Goal: Information Seeking & Learning: Learn about a topic

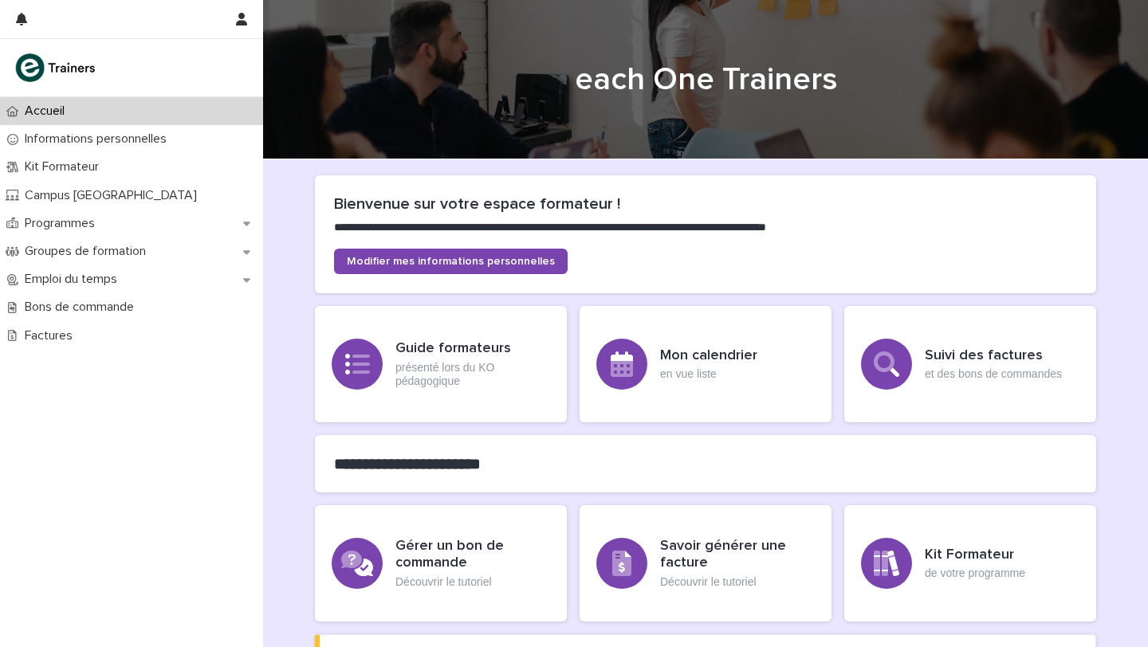
scroll to position [31, 0]
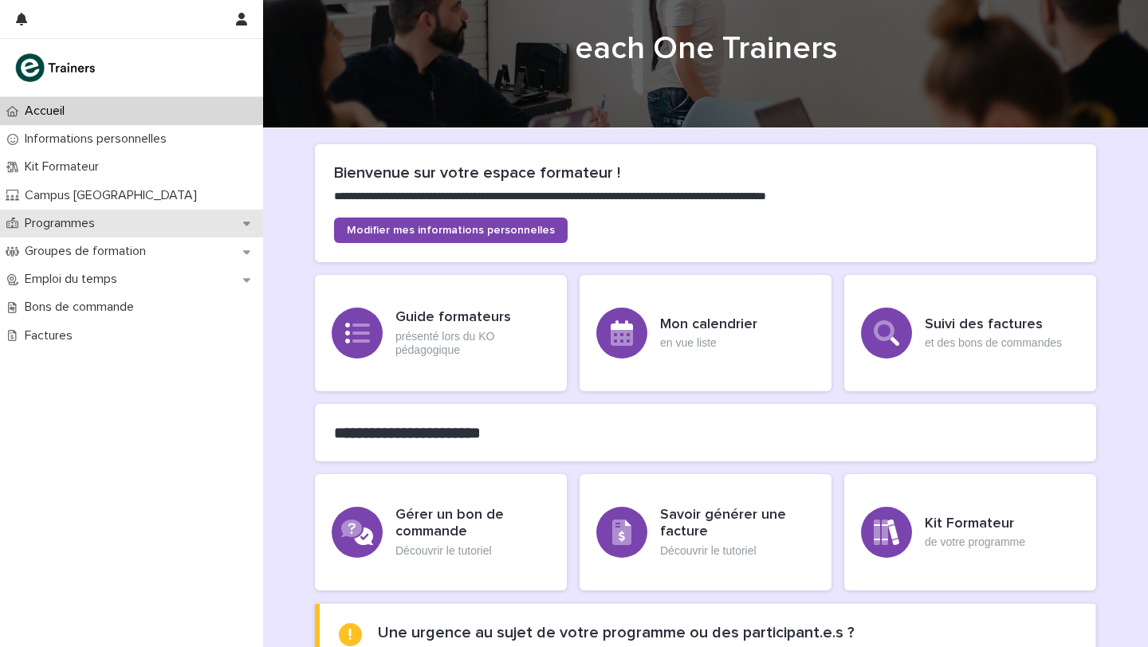
click at [92, 223] on p "Programmes" at bounding box center [62, 223] width 89 height 15
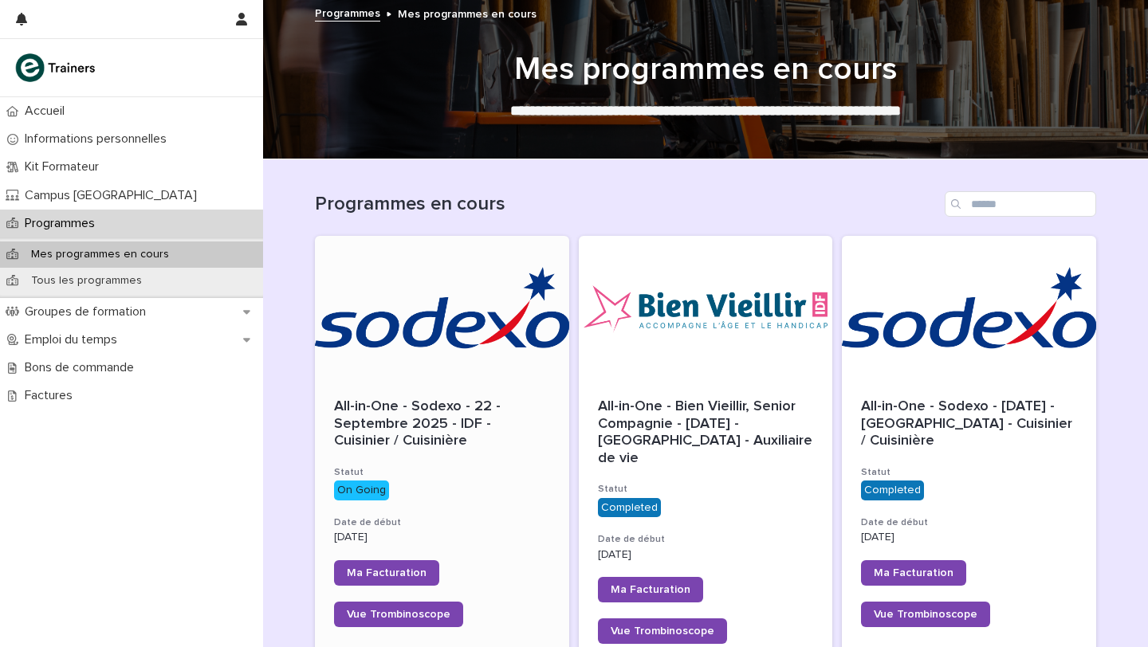
click at [423, 335] on div at bounding box center [442, 307] width 254 height 143
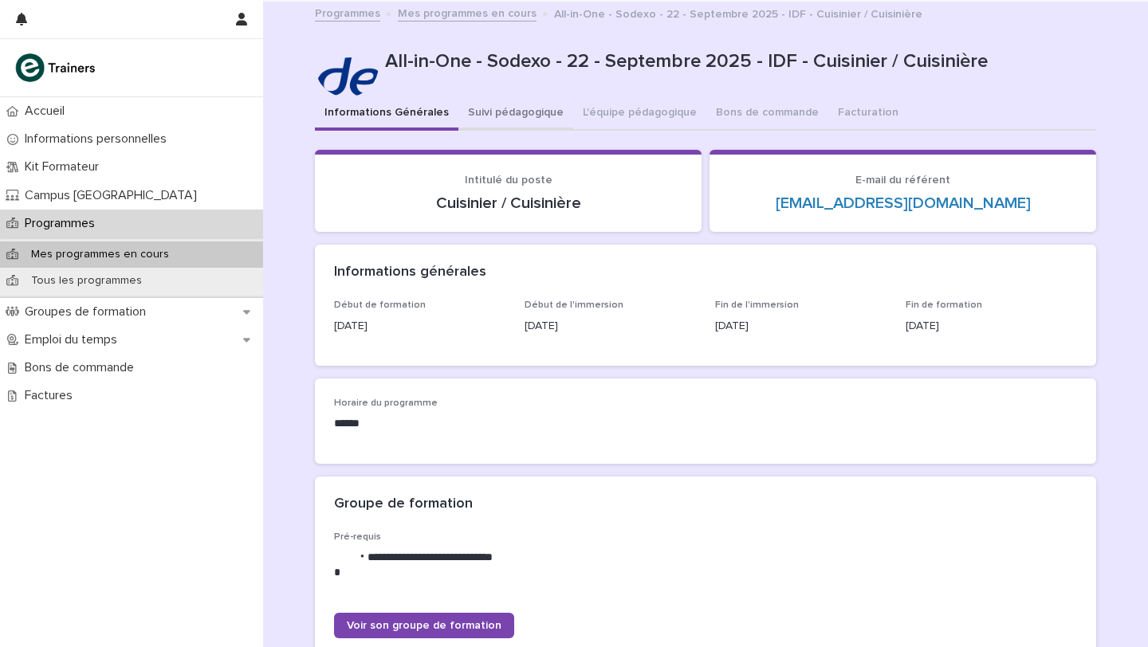
click at [509, 104] on button "Suivi pédagogique" at bounding box center [515, 113] width 115 height 33
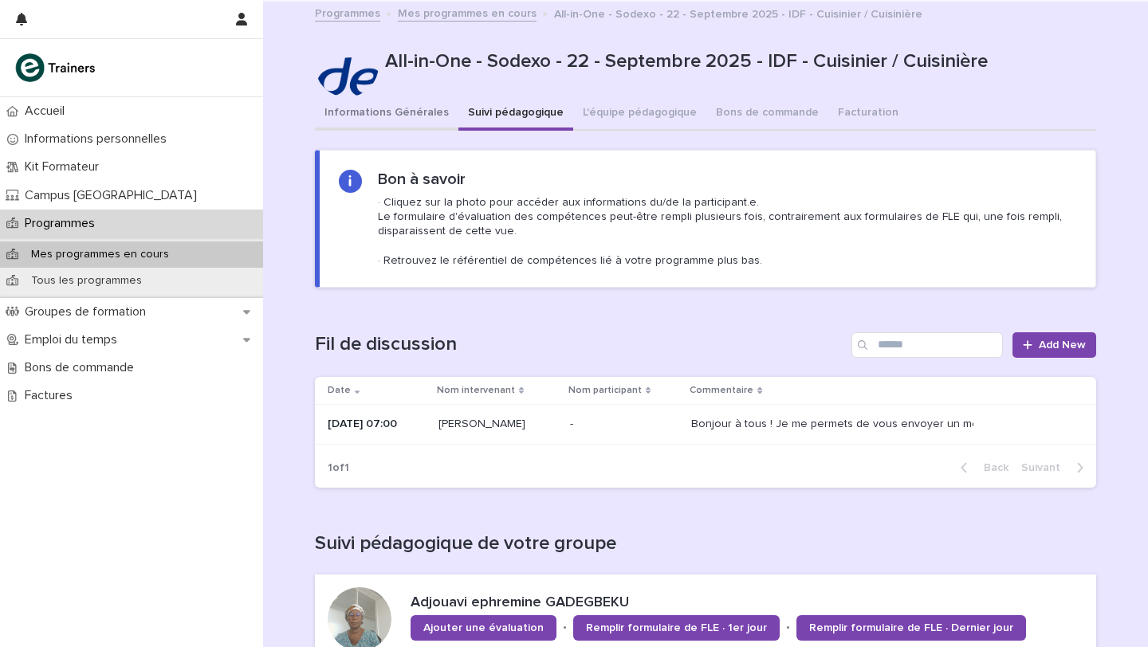
click at [394, 116] on button "Informations Générales" at bounding box center [386, 113] width 143 height 33
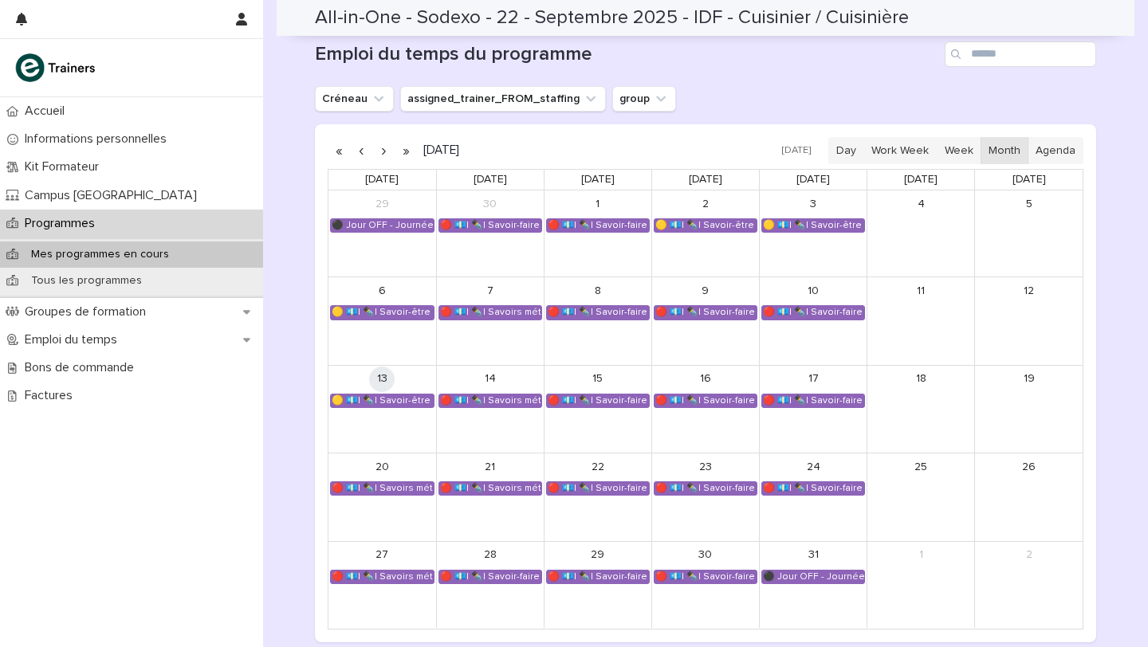
scroll to position [895, 0]
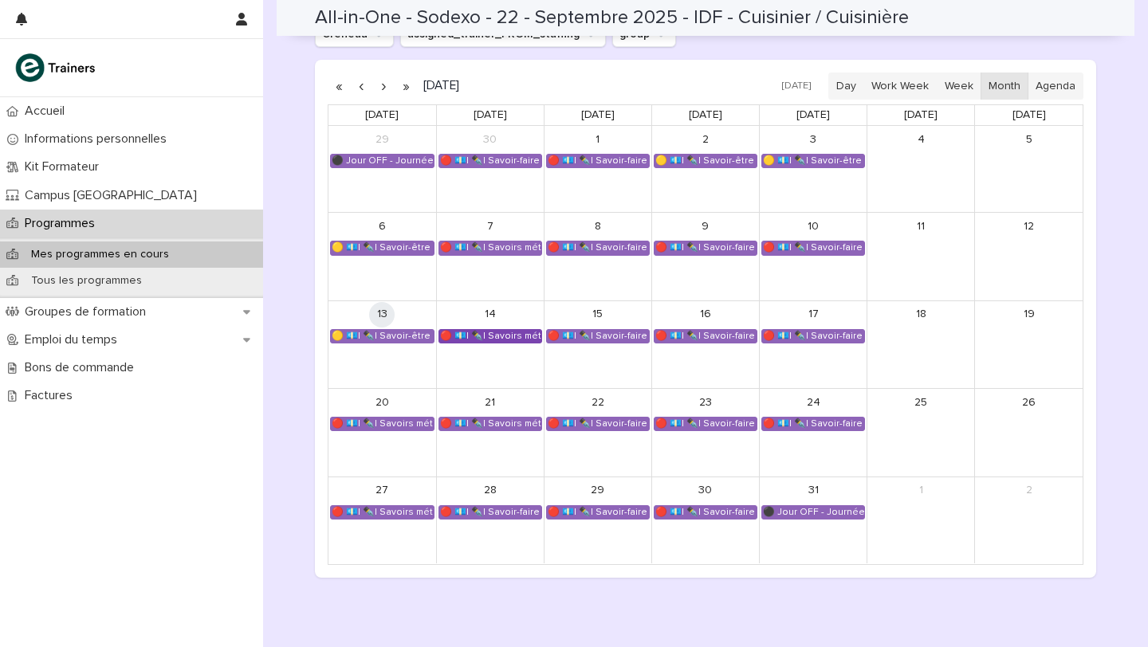
click at [481, 339] on div "🔴 💶| ✒️| Savoirs métier - Concevoir et adapter des menus en fonction des besoins" at bounding box center [490, 336] width 102 height 13
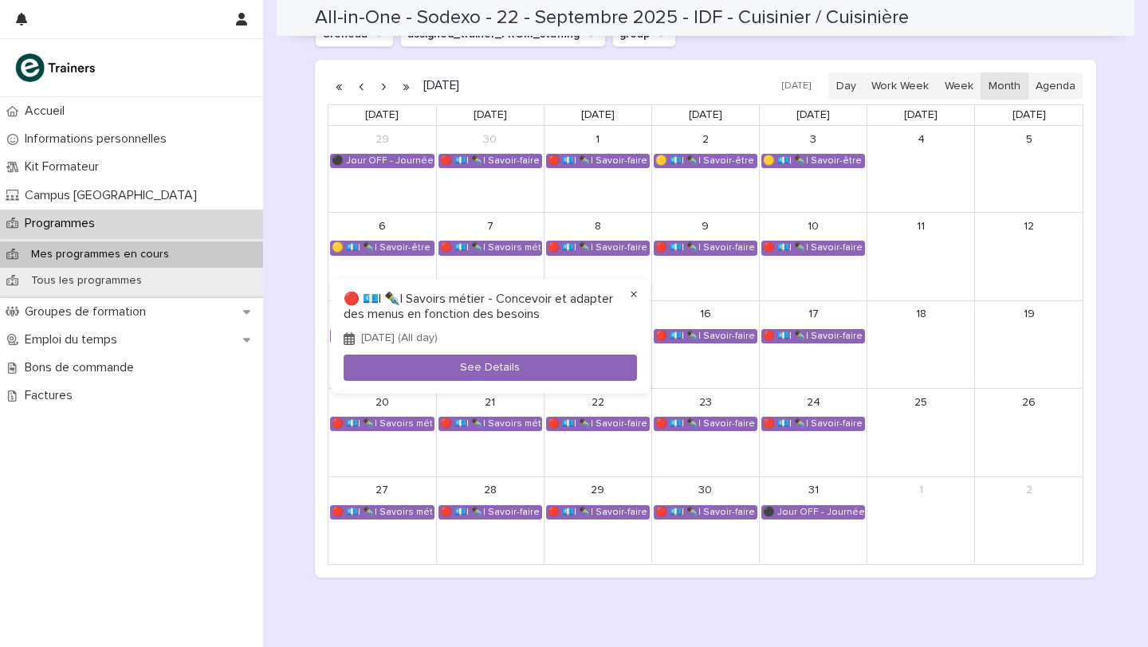
click at [634, 295] on button "×" at bounding box center [633, 294] width 19 height 19
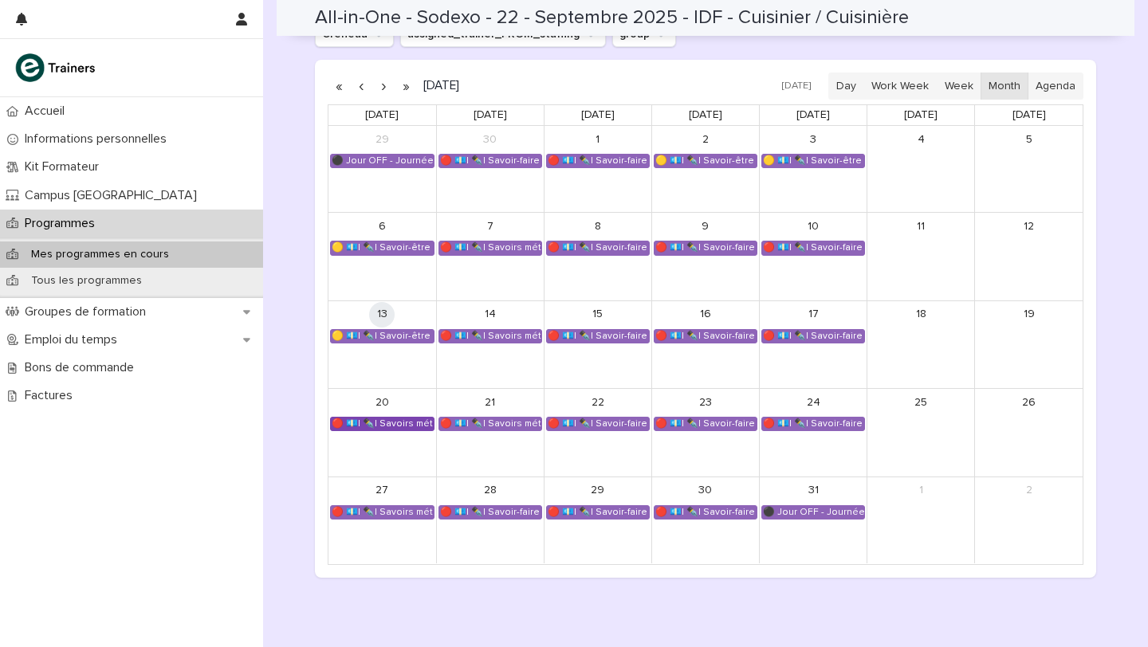
click at [395, 428] on div "🔴 💶| ✒️| Savoirs métier - Concevoir et adapter des menus en fonction des besoins" at bounding box center [382, 424] width 103 height 13
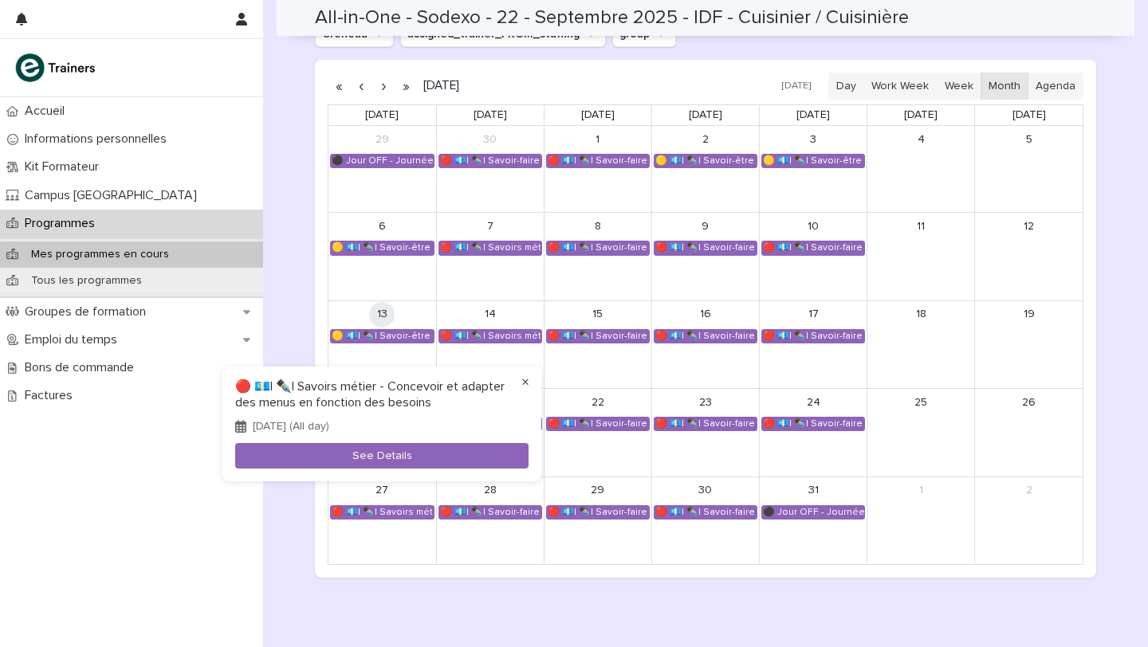
click at [522, 378] on button "×" at bounding box center [525, 382] width 19 height 19
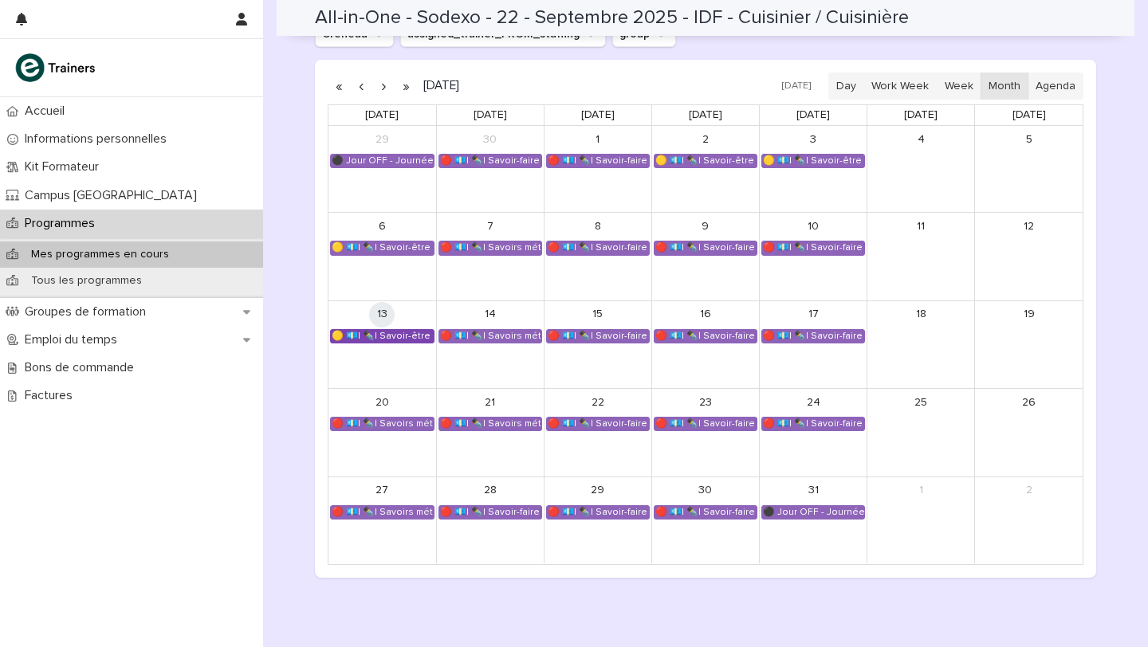
click at [414, 341] on div "🟡 💶| ✒️| Savoir-être métier - Communication professionnelle et transmission des…" at bounding box center [382, 336] width 103 height 13
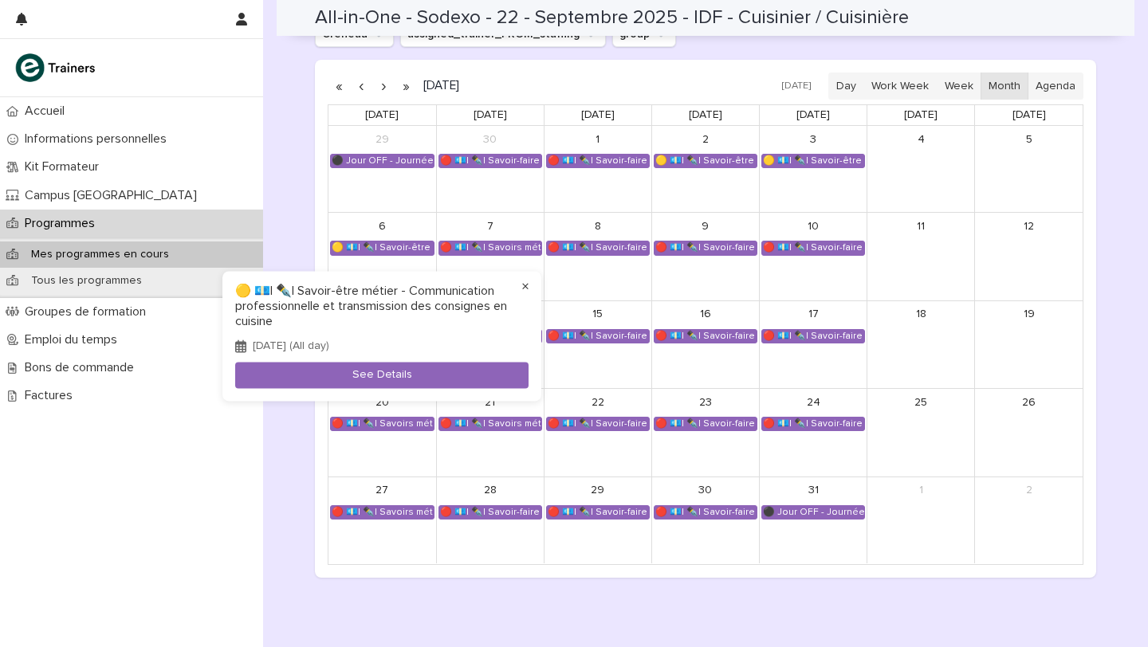
click at [523, 284] on button "×" at bounding box center [525, 286] width 19 height 19
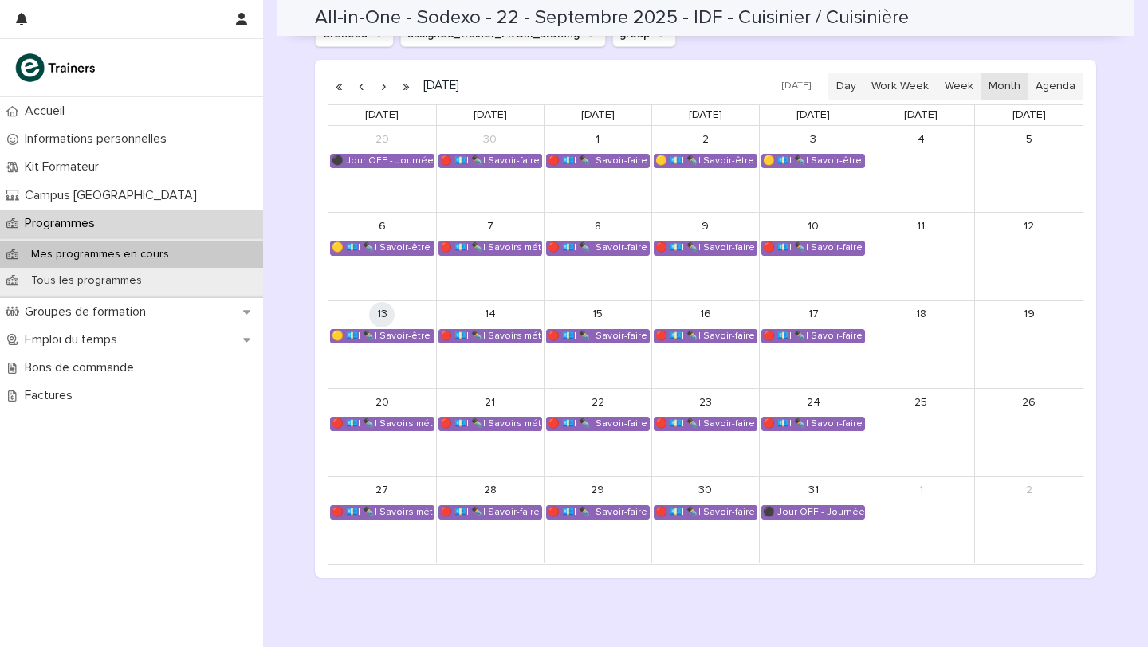
click at [383, 86] on button "button" at bounding box center [383, 86] width 22 height 26
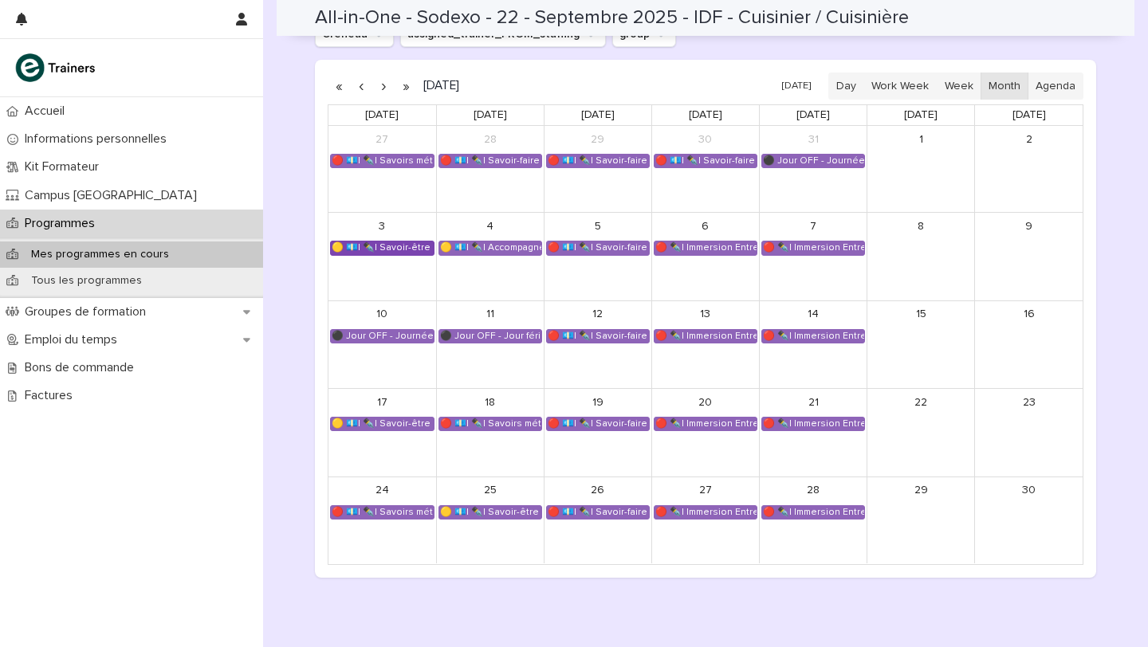
click at [364, 246] on div "🟡 💶| ✒️| Savoir-être métier - Gestion du stress et adaptation au rythme en cuis…" at bounding box center [382, 248] width 103 height 13
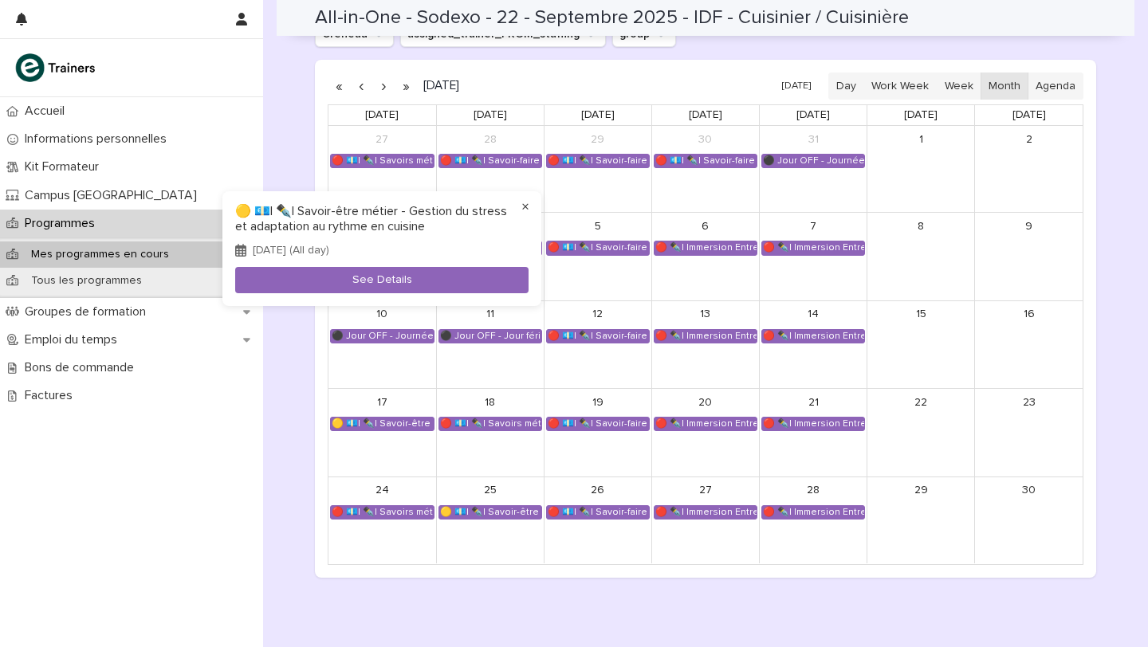
click at [524, 206] on button "×" at bounding box center [525, 207] width 19 height 19
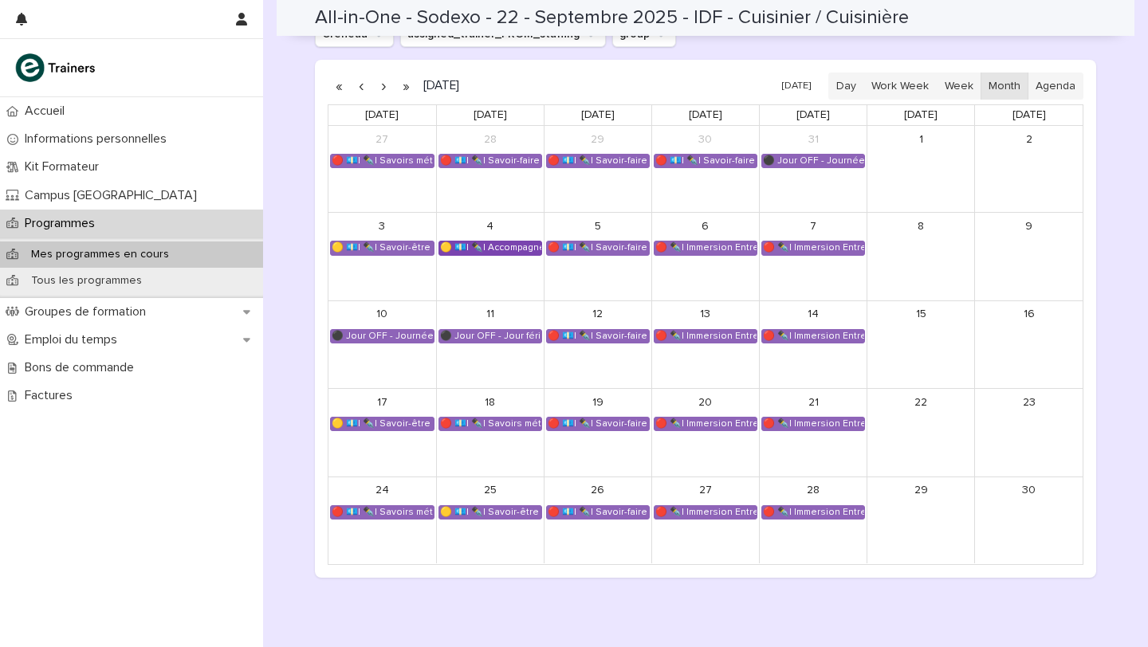
click at [501, 248] on div "🟡 💶| ✒️| Accompagnement Immersion - Préparation de l'immersion tutorée" at bounding box center [490, 248] width 102 height 13
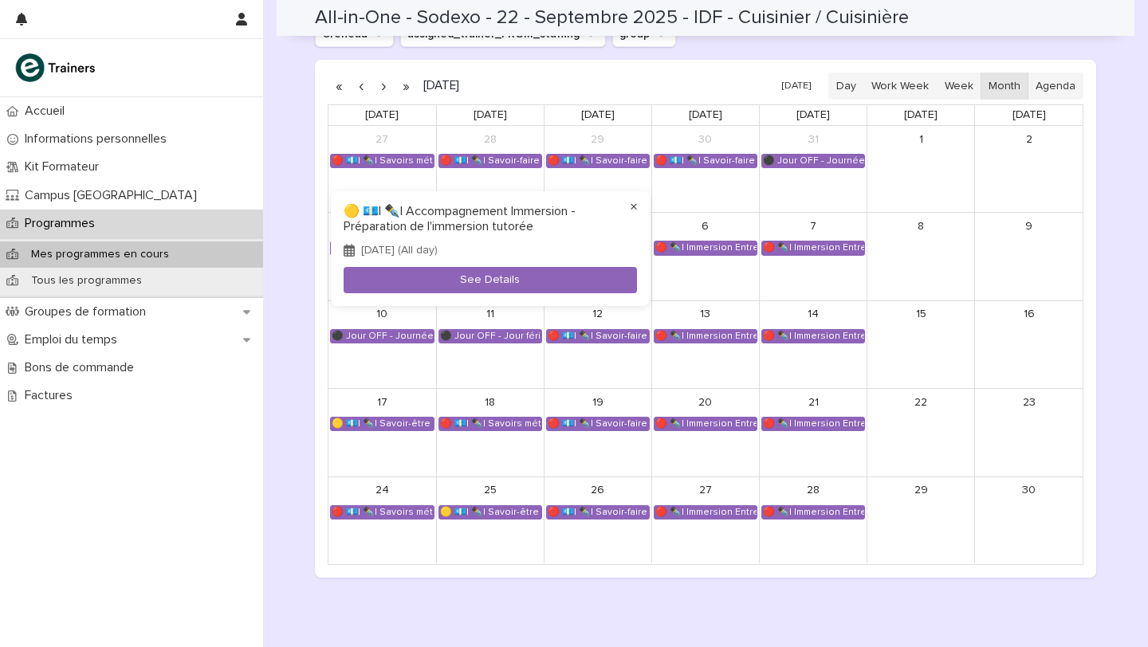
click at [635, 206] on button "×" at bounding box center [633, 207] width 19 height 19
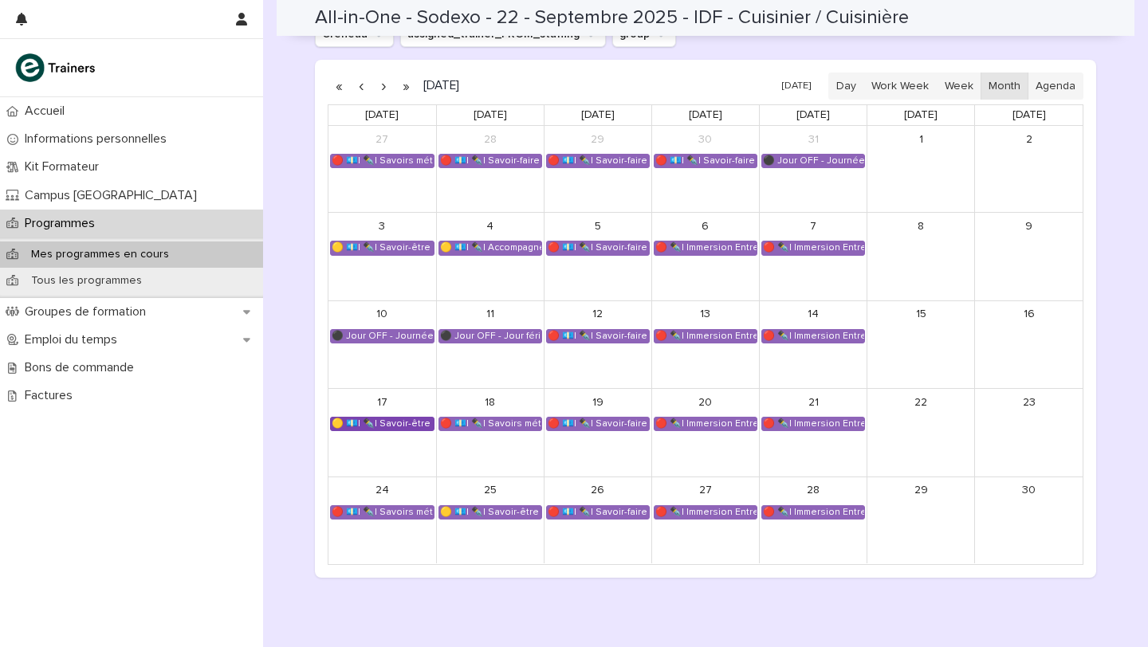
click at [404, 426] on div "🟡 💶| ✒️| Savoir-être métier - Gestion du stress et adaptation au rythme en cuis…" at bounding box center [382, 424] width 103 height 13
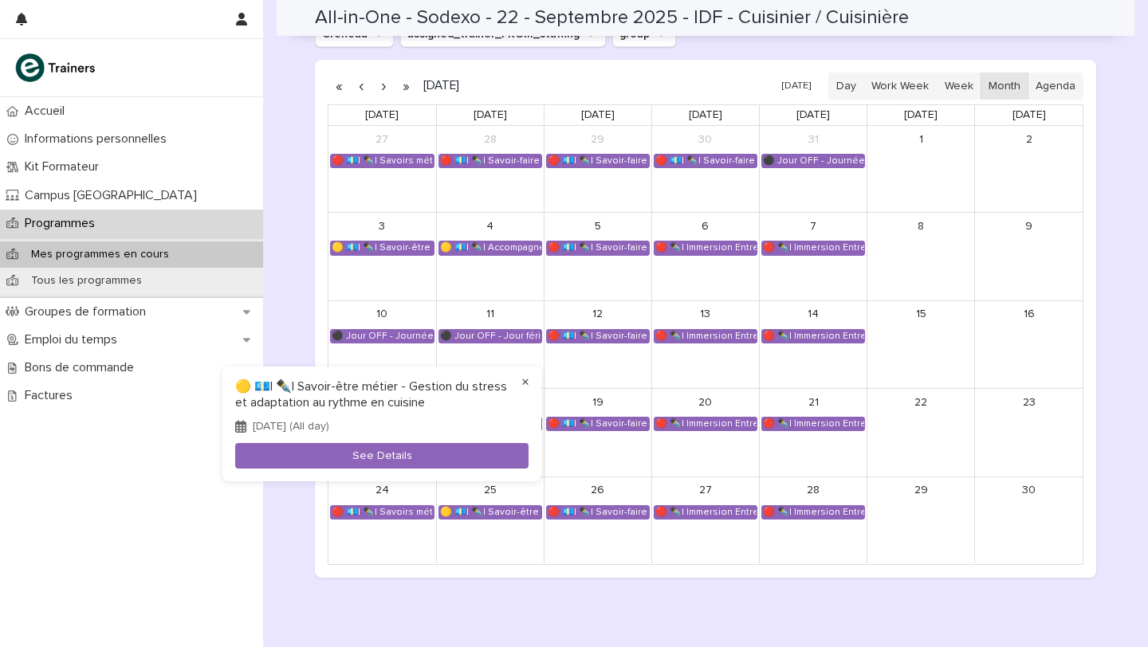
click at [527, 383] on button "×" at bounding box center [525, 382] width 19 height 19
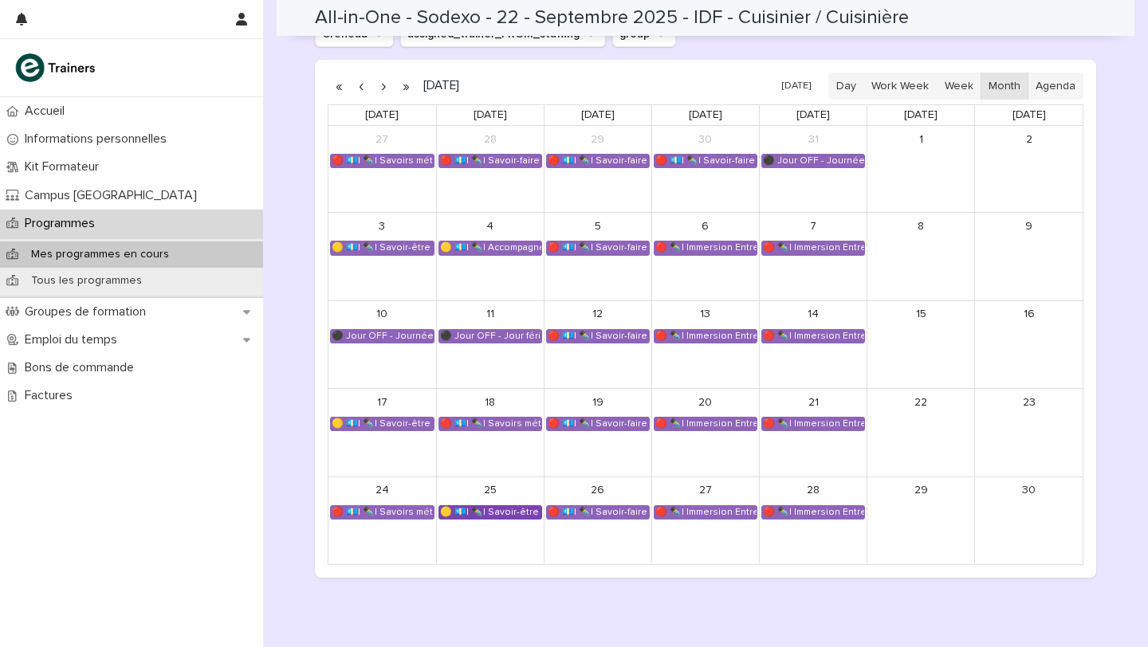
click at [478, 512] on div "🟡 💶| ✒️| Savoir-être métier - Organisation de son travail selon les priorités e…" at bounding box center [490, 512] width 102 height 13
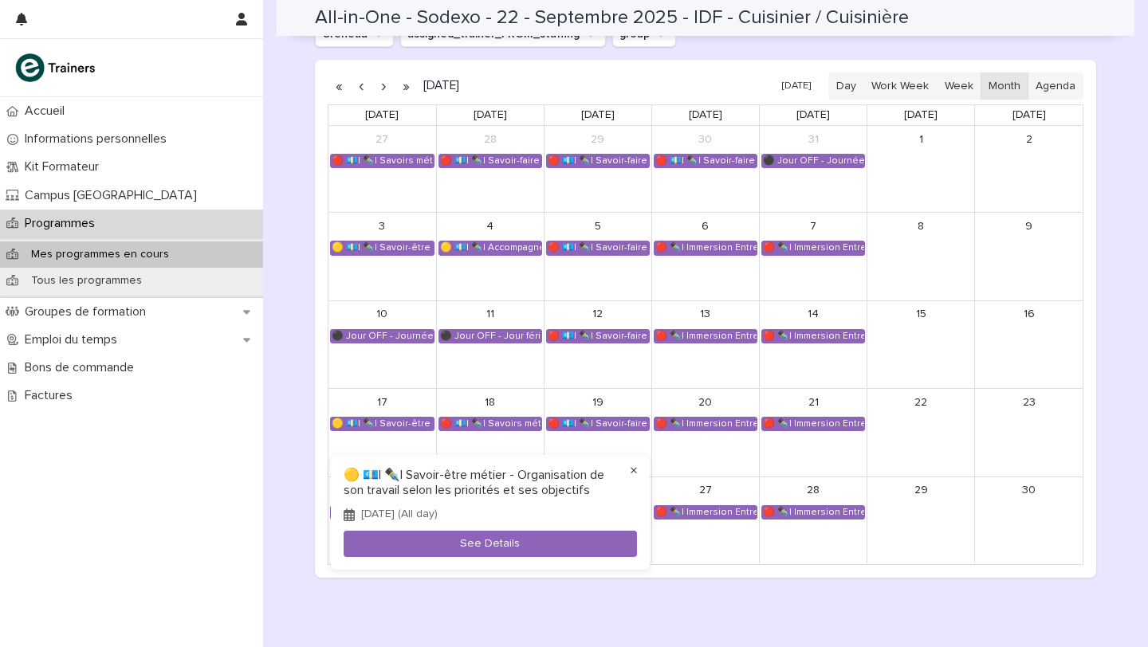
click at [630, 469] on button "×" at bounding box center [633, 471] width 19 height 19
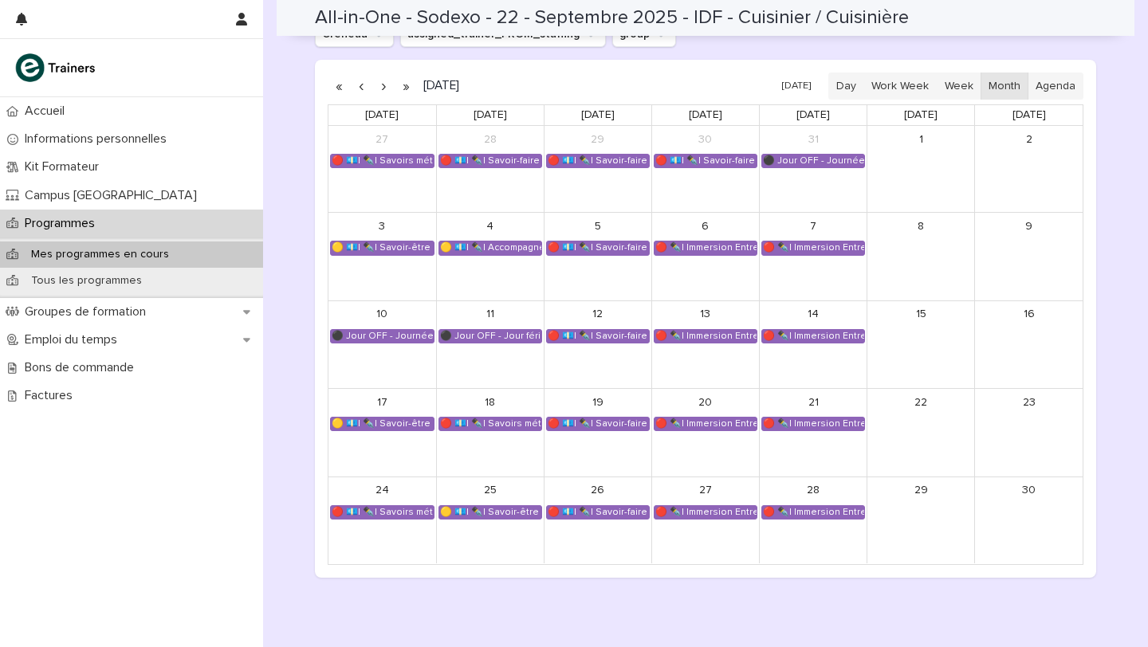
click at [360, 90] on button "button" at bounding box center [361, 86] width 22 height 26
